Goal: Task Accomplishment & Management: Use online tool/utility

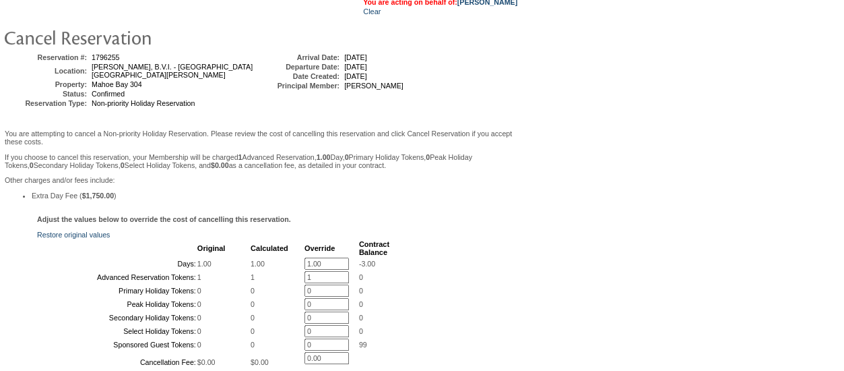
scroll to position [202, 0]
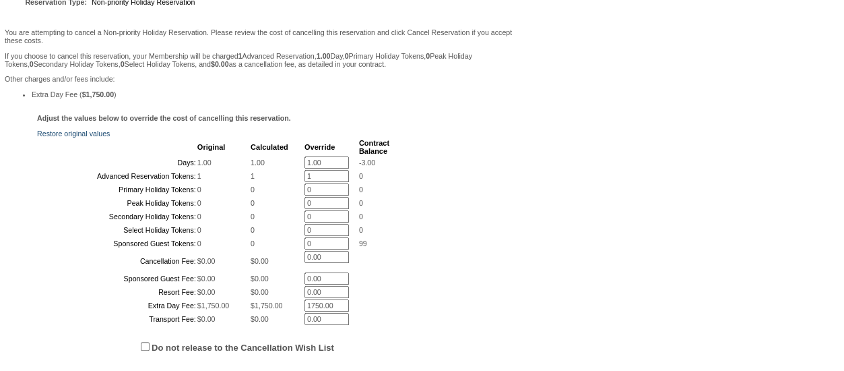
drag, startPoint x: 345, startPoint y: 170, endPoint x: 286, endPoint y: 177, distance: 59.8
click at [286, 168] on tr "Days: 1.00 1.00 1.00 * -3.00" at bounding box center [213, 162] width 351 height 12
type input "0"
click at [453, 154] on div "Adjust the values below to override the cost of cancelling this reservation. Re…" at bounding box center [260, 246] width 515 height 265
drag, startPoint x: 323, startPoint y: 193, endPoint x: 259, endPoint y: 196, distance: 63.4
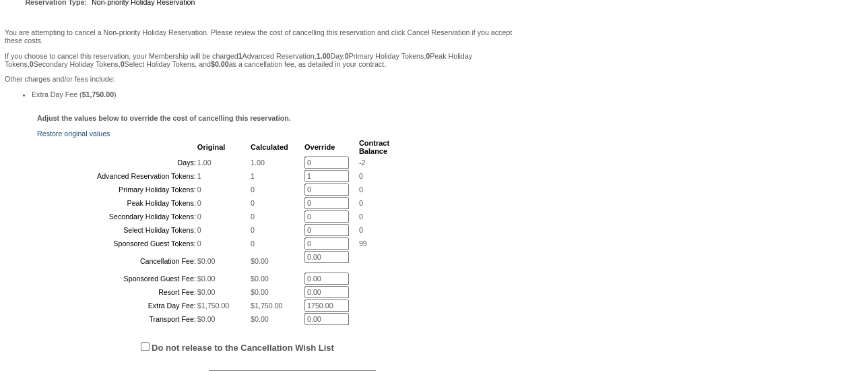
click at [259, 182] on tr "Advanced Reservation Tokens: 1 1 1 * 0" at bounding box center [213, 176] width 351 height 12
click at [472, 177] on div "Adjust the values below to override the cost of cancelling this reservation. Re…" at bounding box center [260, 269] width 515 height 311
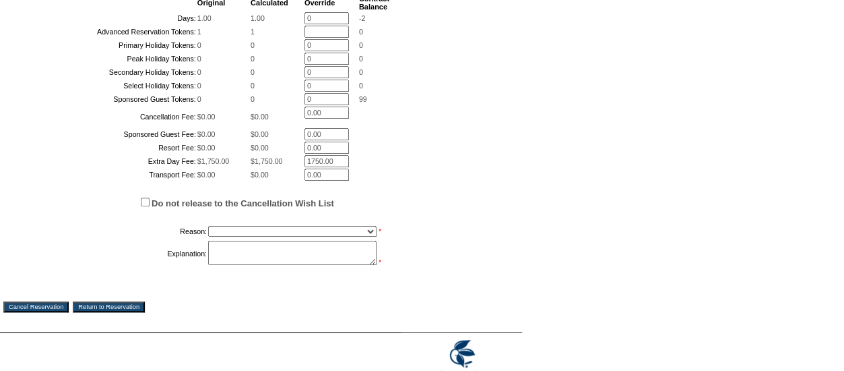
scroll to position [472, 0]
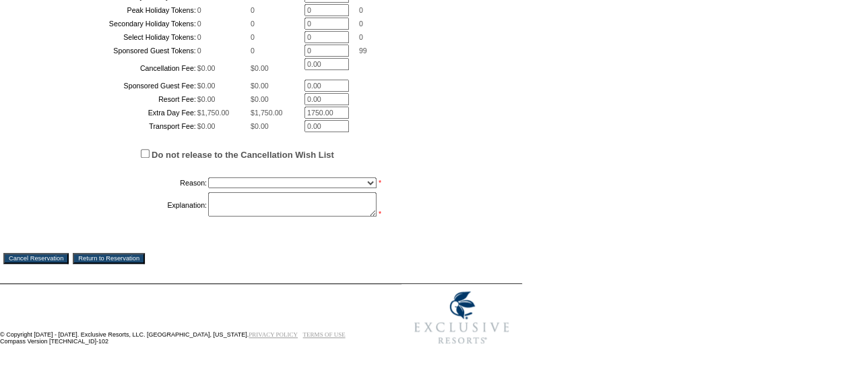
click at [232, 188] on select "Creating Continuous Stay Days Booked After Cancellation Experiential / Hotel / …" at bounding box center [292, 182] width 168 height 11
select select "1026"
click at [208, 188] on select "Creating Continuous Stay Days Booked After Cancellation Experiential / Hotel / …" at bounding box center [292, 182] width 168 height 11
click at [237, 216] on textarea at bounding box center [292, 204] width 168 height 24
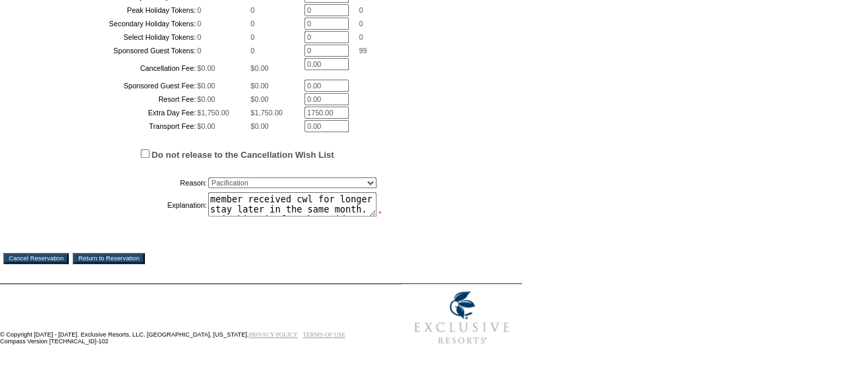
drag, startPoint x: 344, startPoint y: 247, endPoint x: 166, endPoint y: 185, distance: 187.7
click at [164, 177] on div "Do not release to the Cancellation Wish List Reason: Creating Continuous Stay D…" at bounding box center [278, 176] width 482 height 86
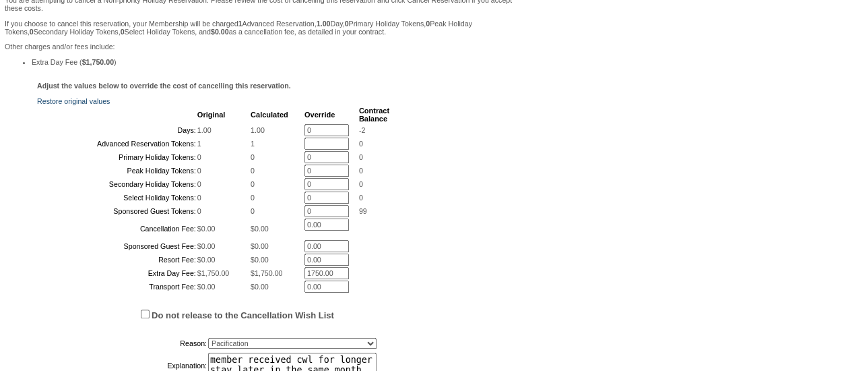
scroll to position [504, 0]
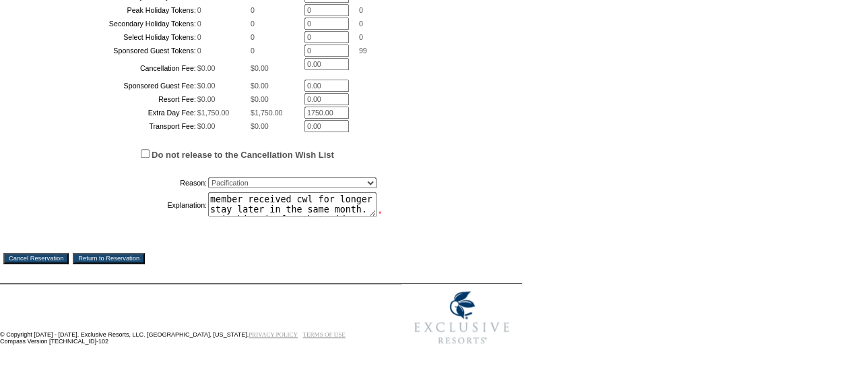
type textarea "member received cwl for longer stay later in the same month. switching it for t…"
click at [44, 255] on input "Cancel Reservation" at bounding box center [35, 258] width 65 height 11
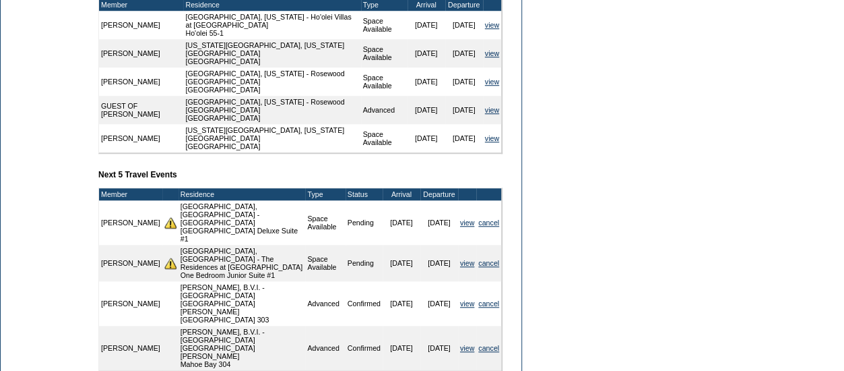
scroll to position [606, 0]
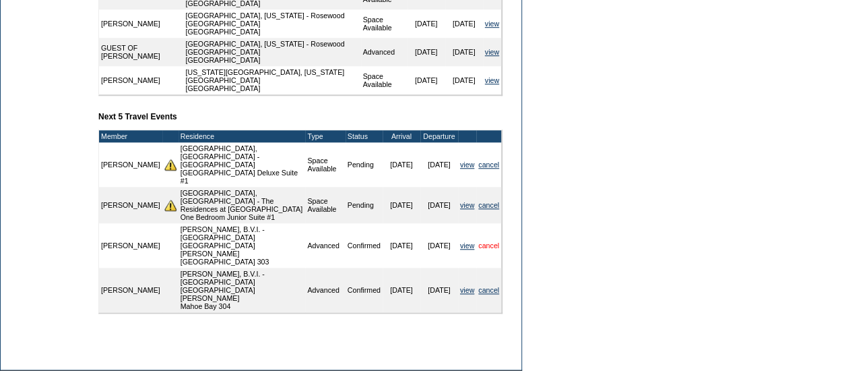
click at [495, 241] on link "cancel" at bounding box center [488, 245] width 21 height 8
